Goal: Task Accomplishment & Management: Use online tool/utility

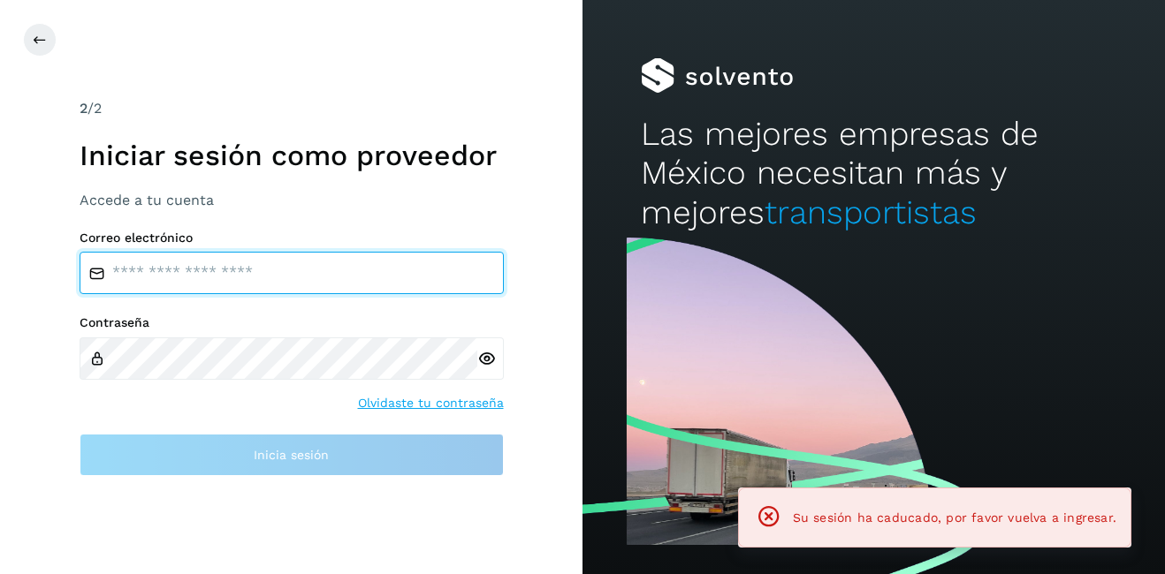
type input "**********"
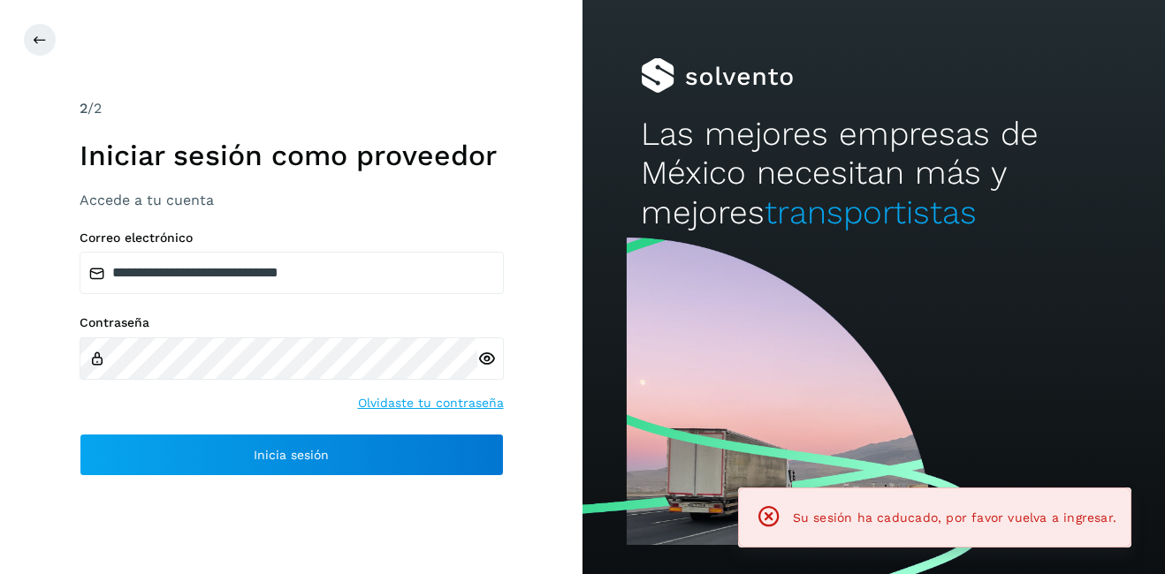
click at [766, 512] on icon at bounding box center [768, 517] width 25 height 25
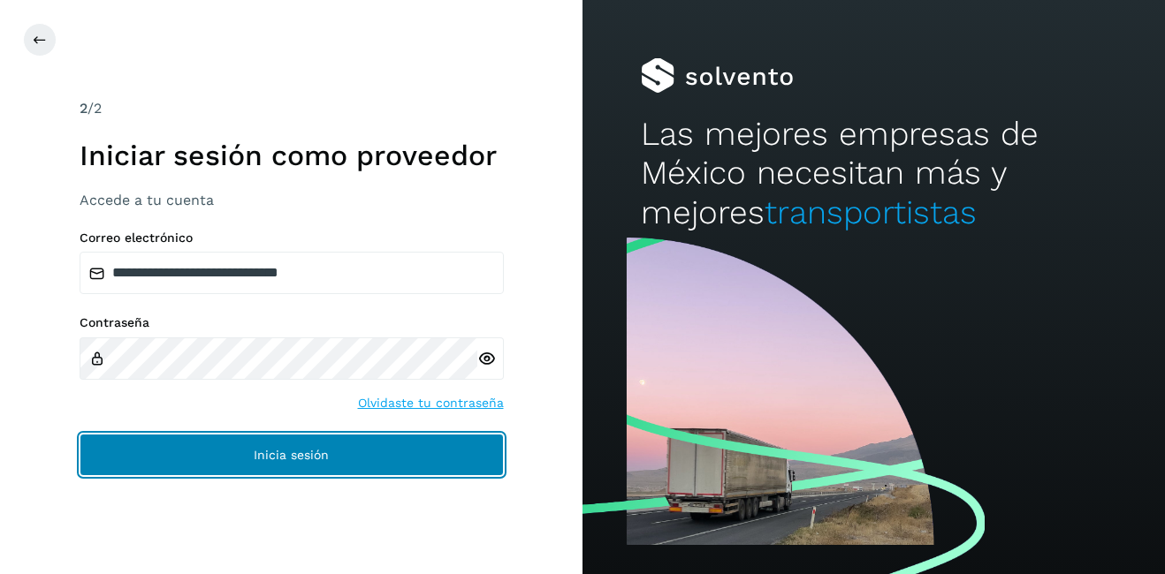
click at [235, 446] on button "Inicia sesión" at bounding box center [292, 455] width 424 height 42
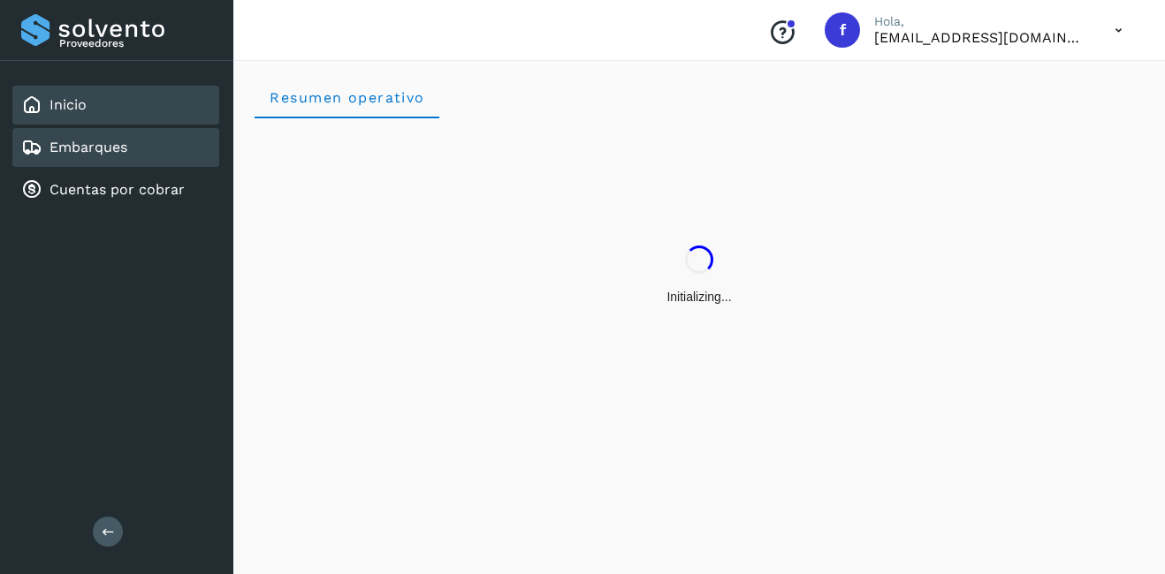
click at [109, 143] on link "Embarques" at bounding box center [88, 147] width 78 height 17
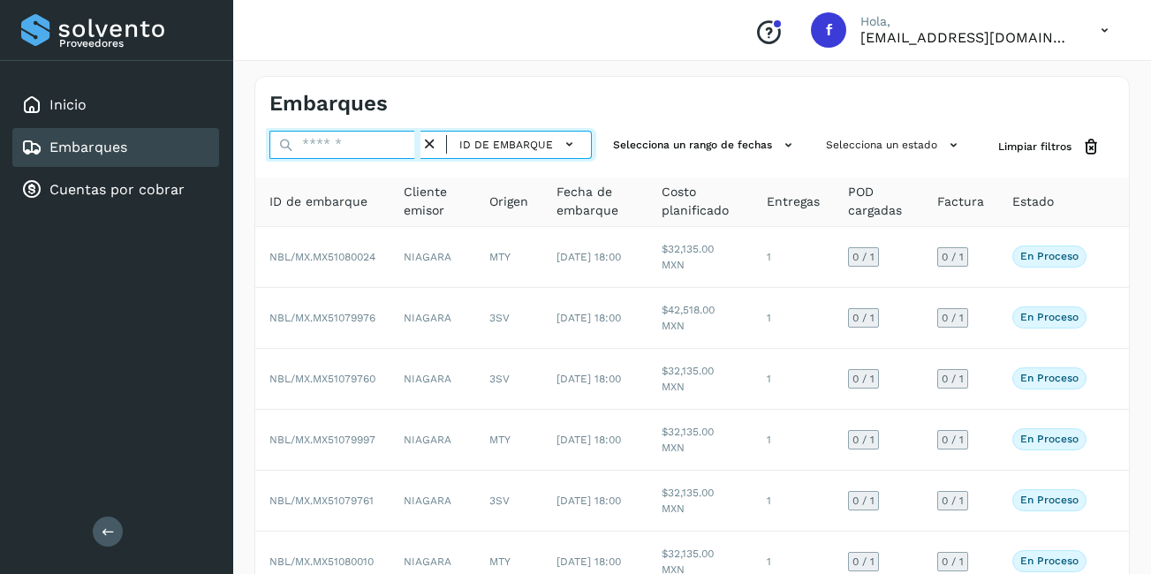
drag, startPoint x: 320, startPoint y: 147, endPoint x: 308, endPoint y: 149, distance: 11.8
click at [308, 149] on input "text" at bounding box center [344, 145] width 151 height 28
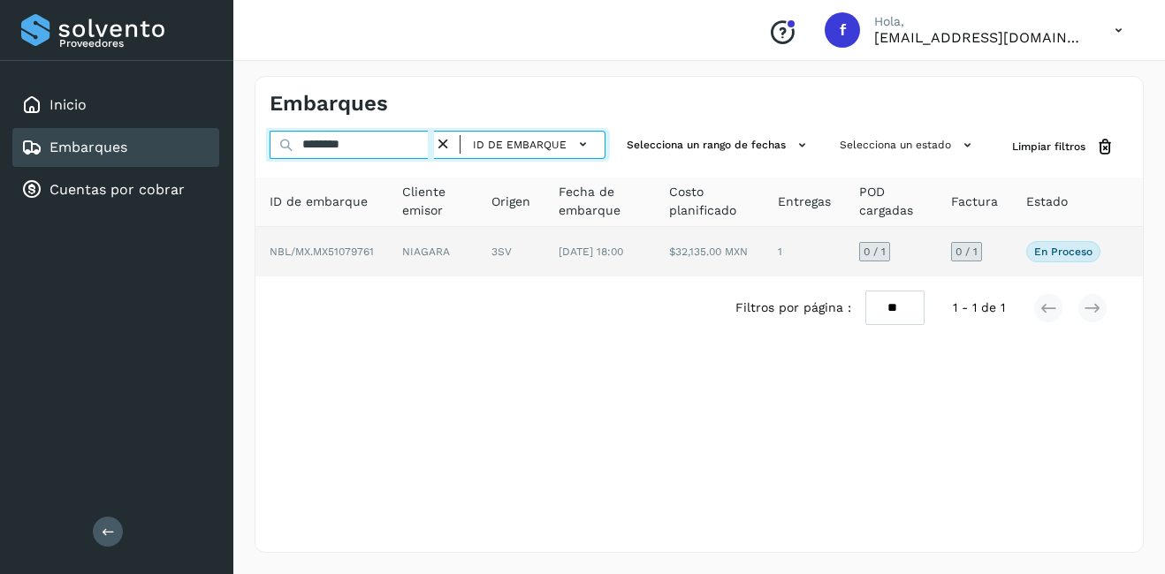
type input "********"
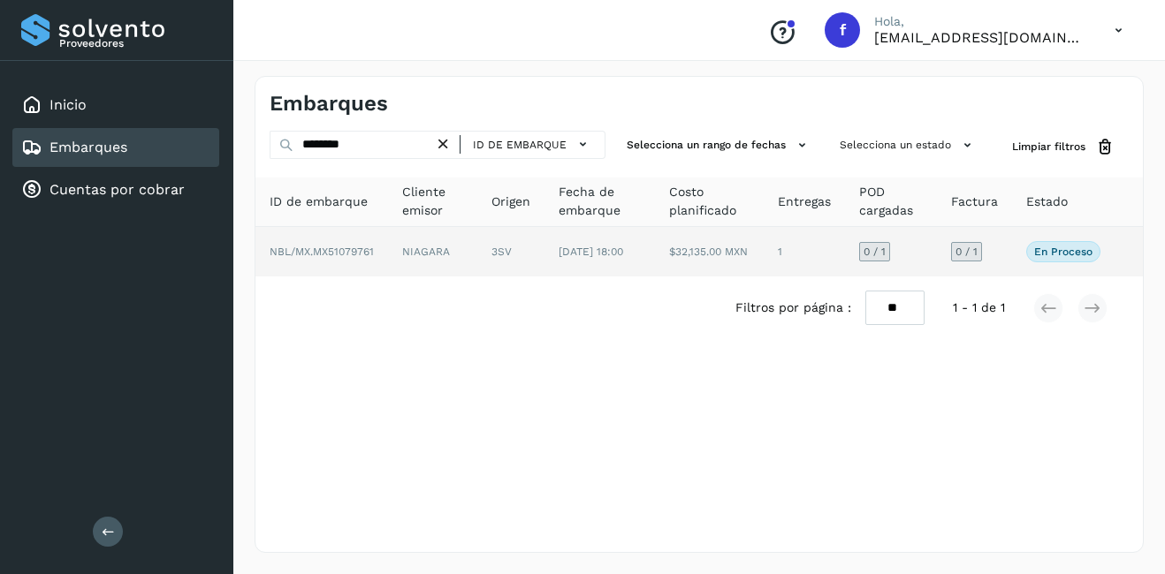
click at [448, 261] on td "NIAGARA" at bounding box center [432, 251] width 89 height 49
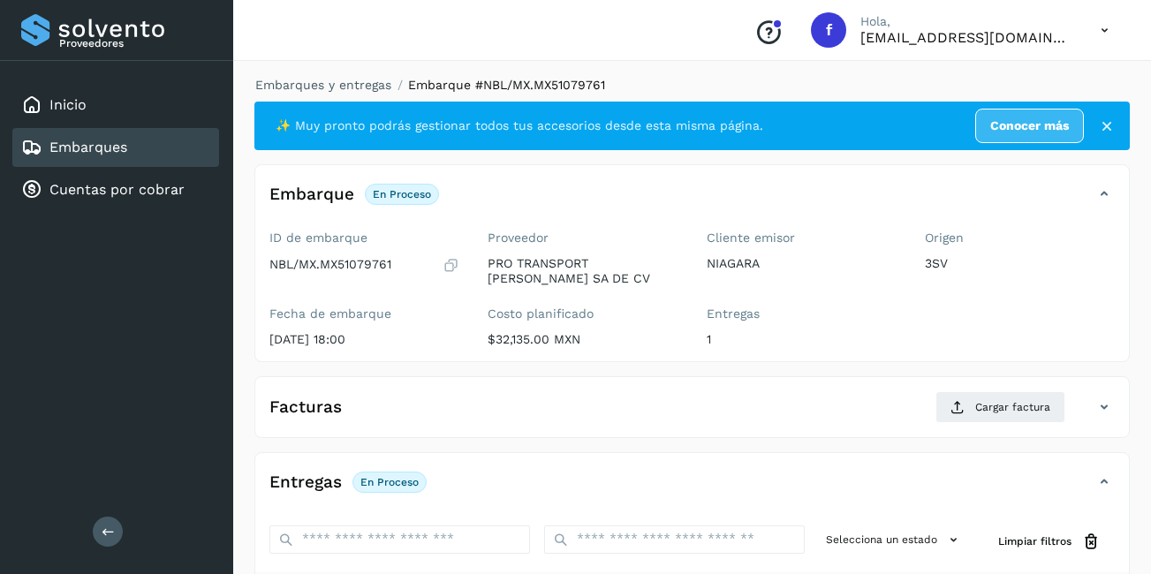
drag, startPoint x: 1014, startPoint y: 432, endPoint x: 1005, endPoint y: 413, distance: 21.4
click at [1014, 431] on div "Facturas Cargar factura" at bounding box center [692, 414] width 874 height 46
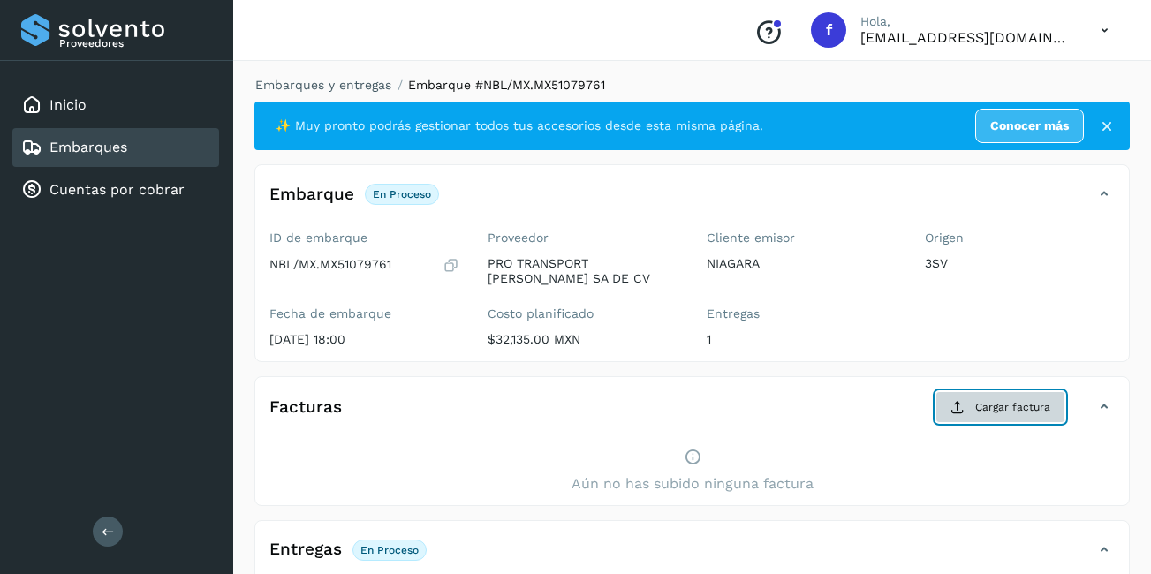
click at [999, 407] on span "Cargar factura" at bounding box center [1012, 407] width 75 height 16
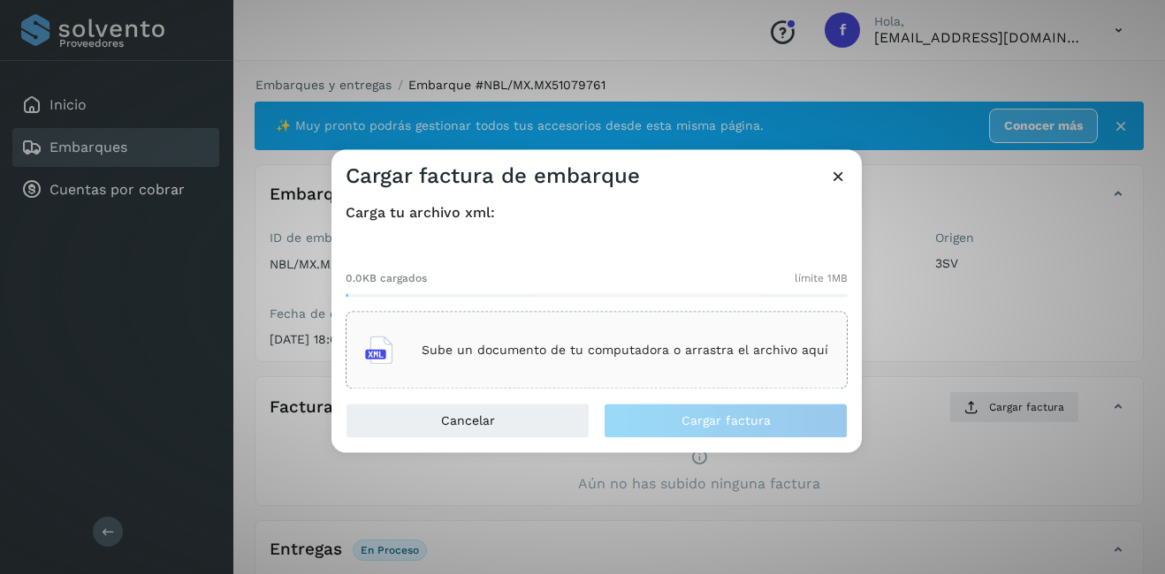
click at [573, 373] on div "Sube un documento de tu computadora o arrastra el archivo aquí" at bounding box center [596, 351] width 463 height 48
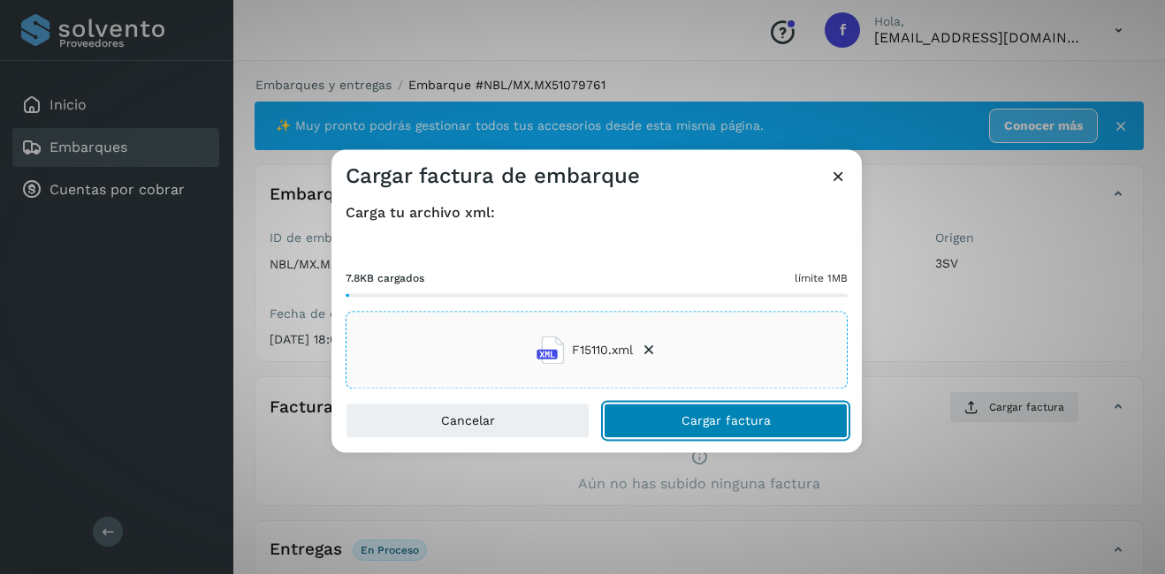
click at [705, 417] on span "Cargar factura" at bounding box center [725, 421] width 89 height 12
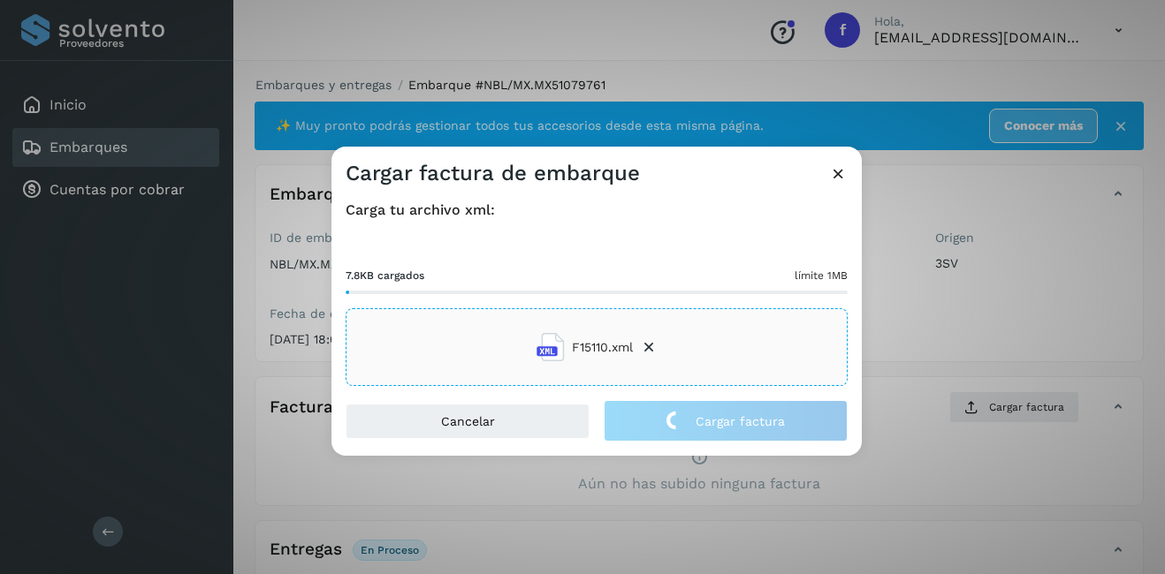
click at [952, 335] on div "Cargar factura de embarque Carga tu archivo xml: 7.8KB cargados límite 1MB F151…" at bounding box center [582, 287] width 1165 height 574
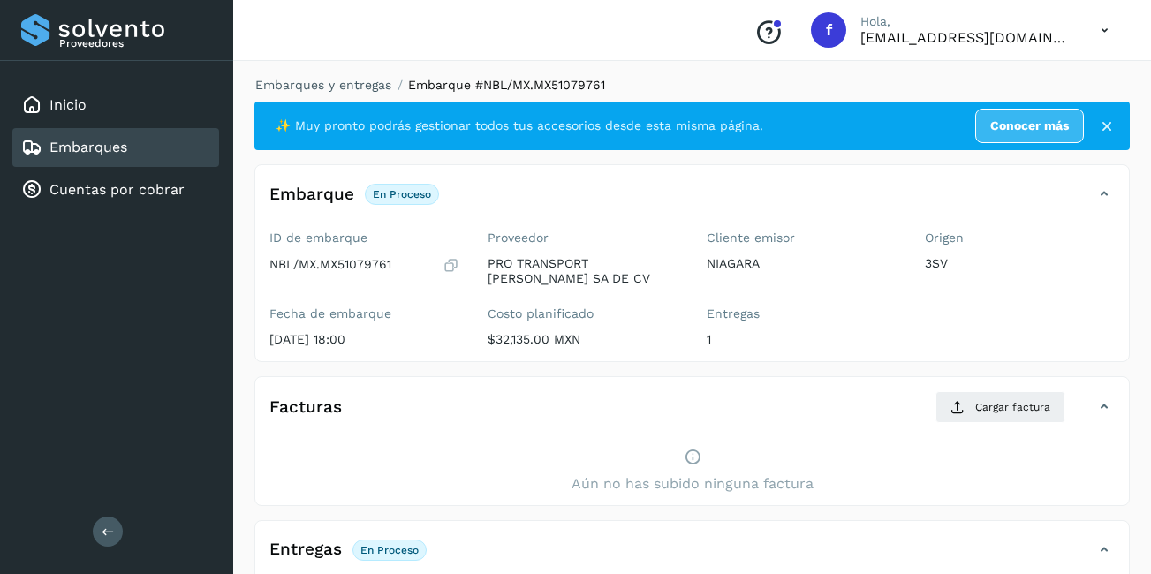
scroll to position [347, 0]
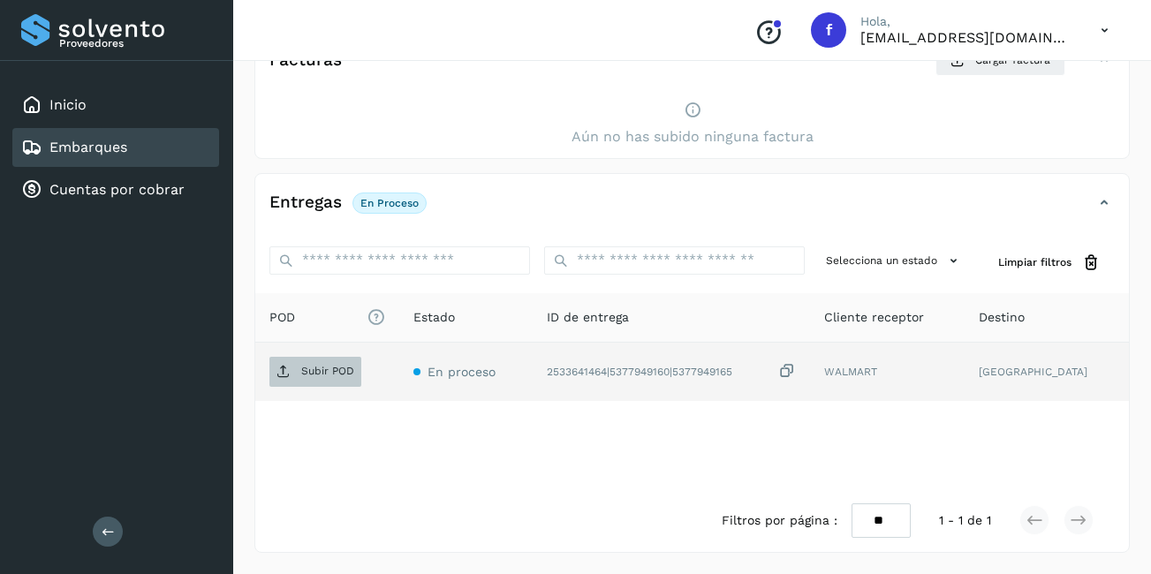
click at [345, 358] on span "Subir POD" at bounding box center [315, 372] width 92 height 28
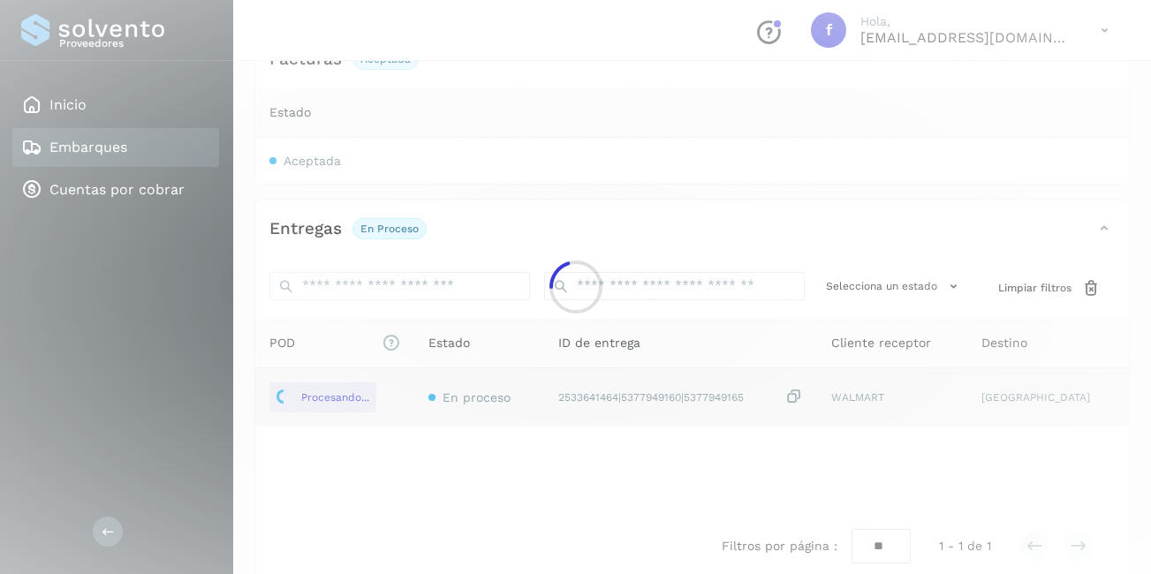
click at [740, 480] on div at bounding box center [575, 287] width 1151 height 574
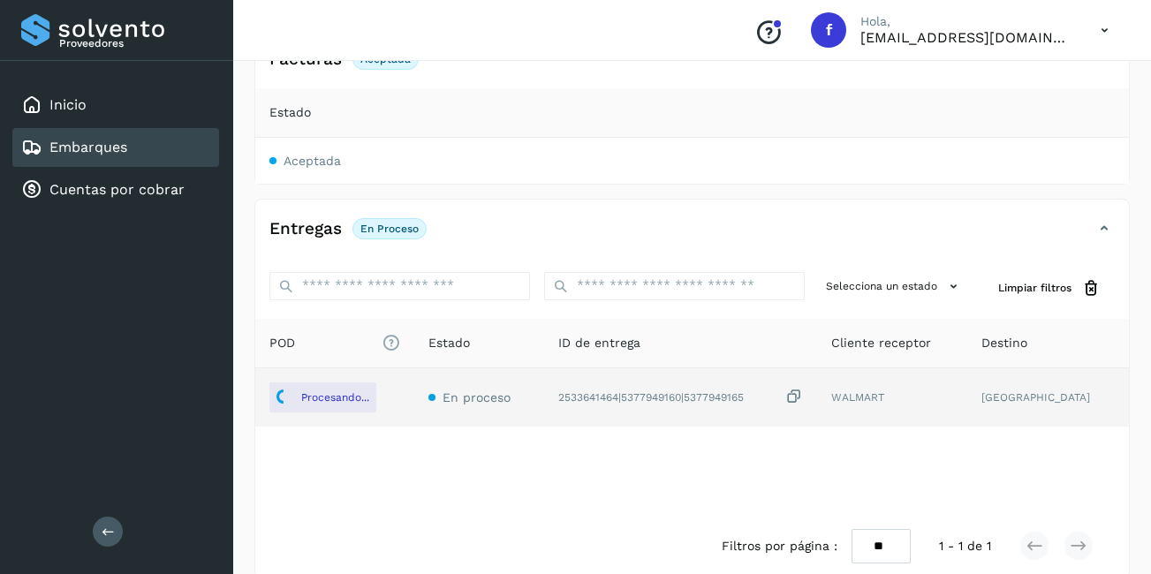
click at [520, 453] on div "POD El tamaño máximo de archivo es de 20 Mb. Estado ID de entrega Cliente recep…" at bounding box center [692, 417] width 874 height 196
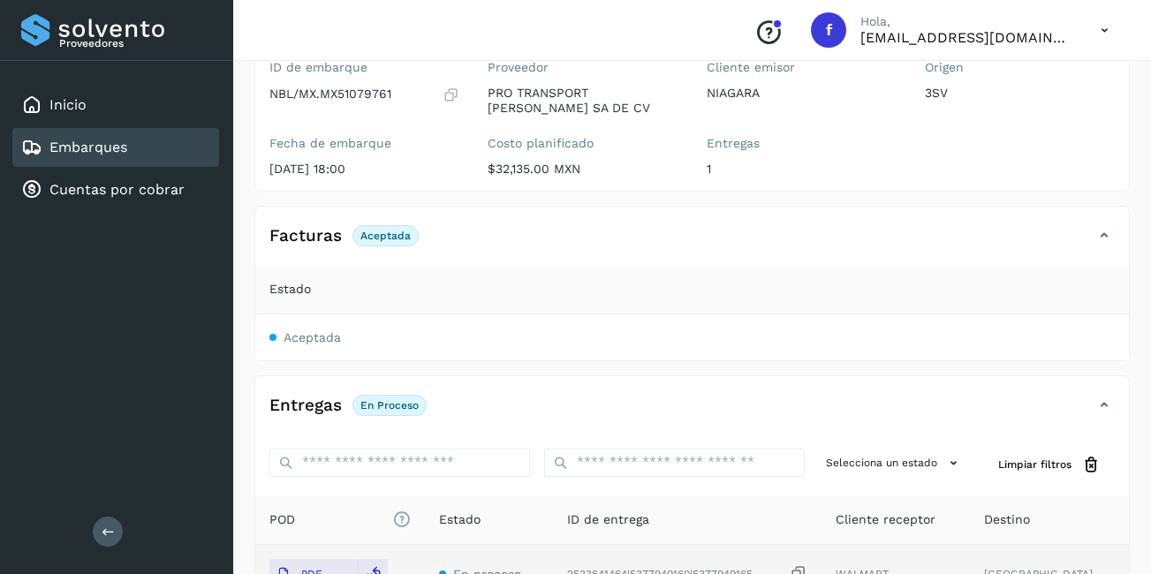
click at [82, 146] on link "Embarques" at bounding box center [88, 147] width 78 height 17
